Goal: Task Accomplishment & Management: Manage account settings

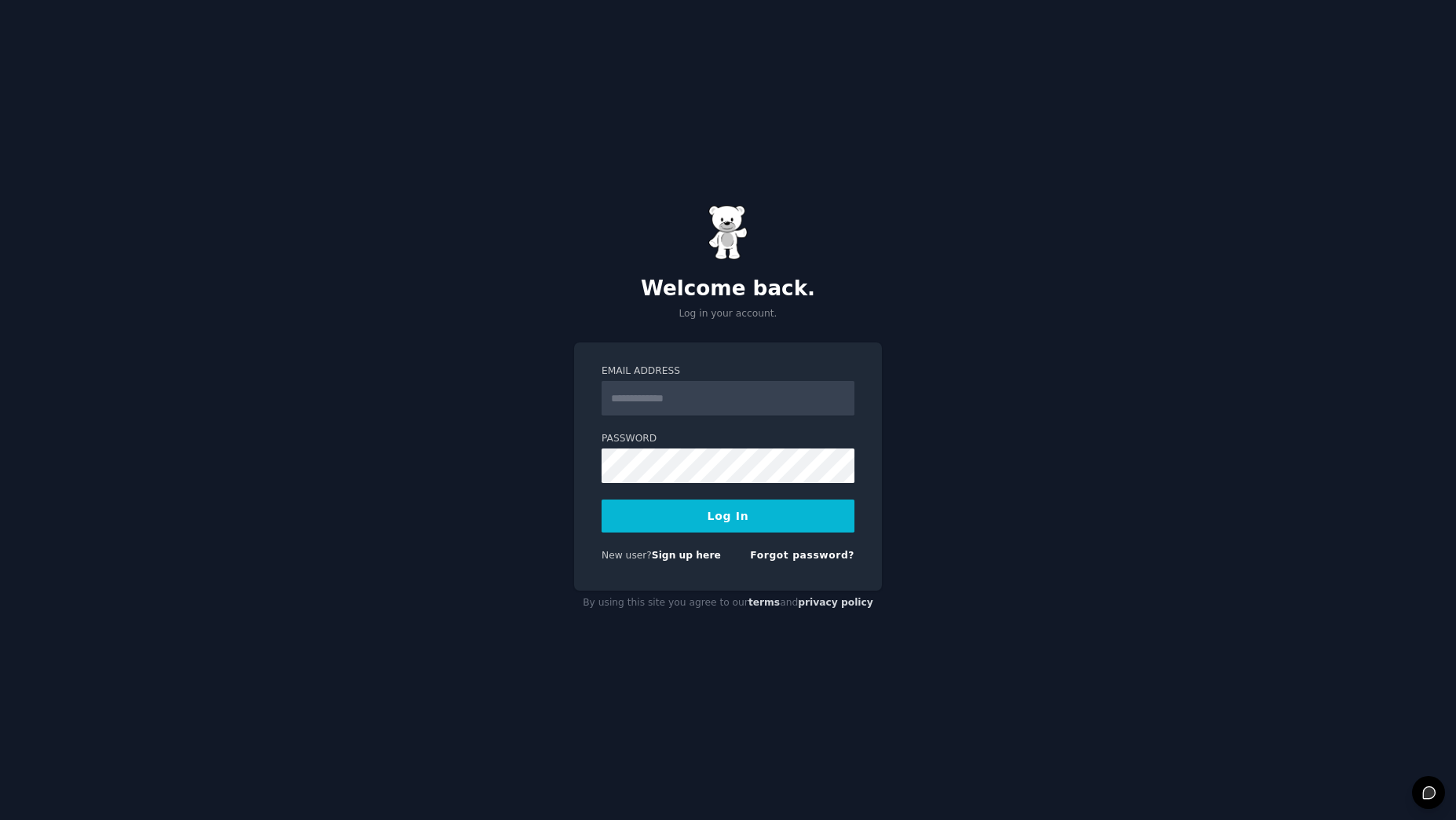
click at [724, 400] on input "Email Address" at bounding box center [728, 398] width 253 height 34
click at [666, 406] on input "Email Address" at bounding box center [728, 398] width 253 height 34
click at [667, 402] on input "Email Address" at bounding box center [728, 398] width 253 height 34
click at [668, 402] on input "Email Address" at bounding box center [728, 398] width 253 height 34
click at [672, 409] on input "Email Address" at bounding box center [728, 398] width 253 height 34
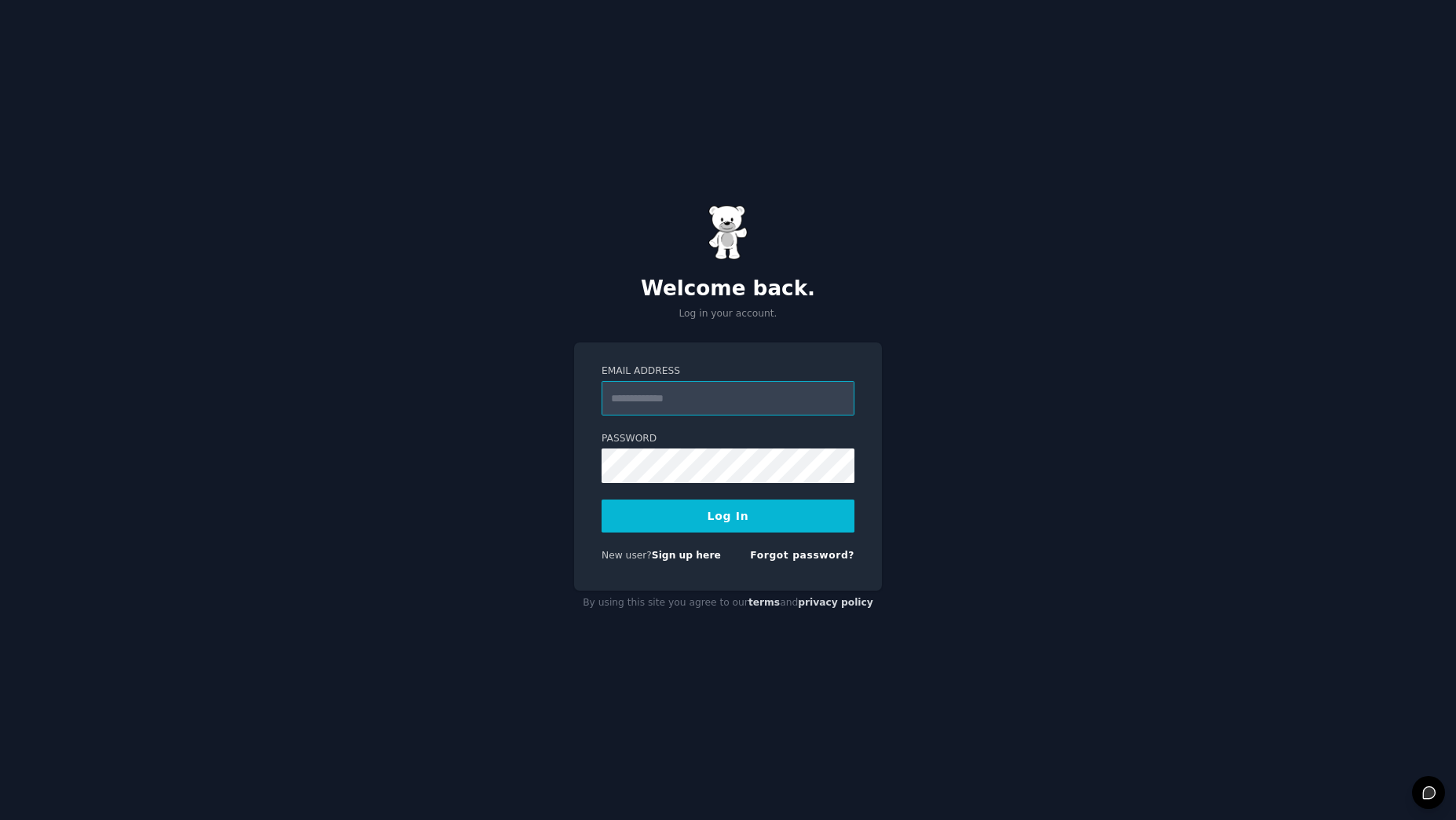
click at [673, 405] on input "Email Address" at bounding box center [728, 398] width 253 height 34
